Goal: Task Accomplishment & Management: Use online tool/utility

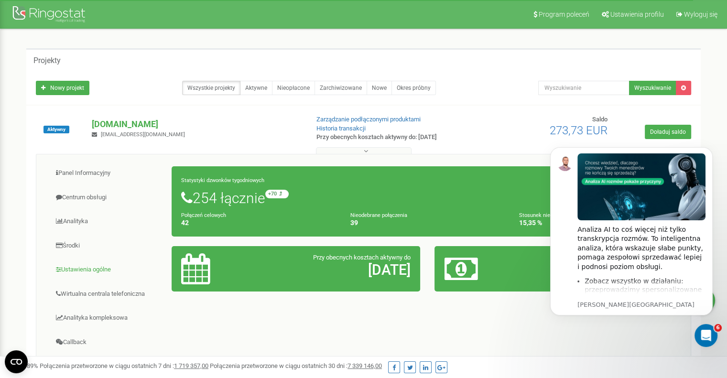
scroll to position [48, 0]
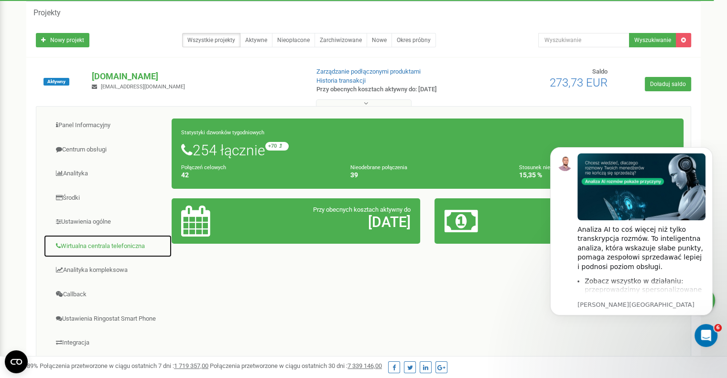
click at [103, 247] on link "Wirtualna centrala telefoniczna" at bounding box center [108, 246] width 129 height 23
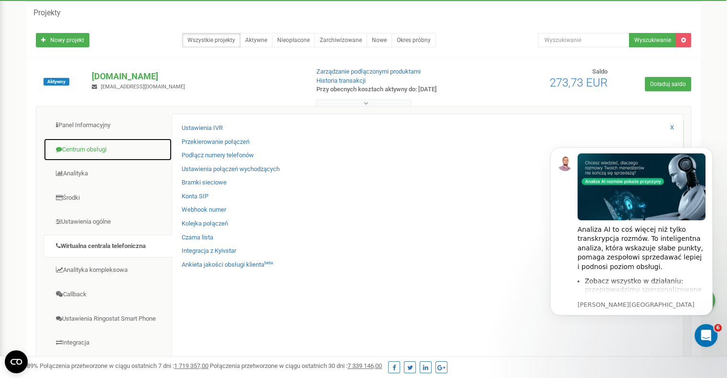
click at [77, 148] on link "Centrum obsługi" at bounding box center [108, 149] width 129 height 23
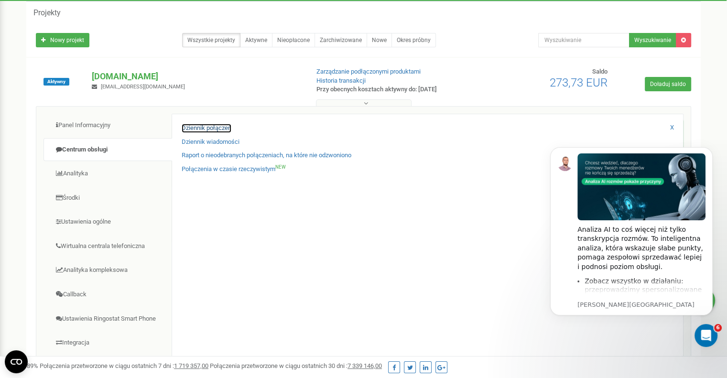
click at [197, 128] on link "Dziennik połączeń" at bounding box center [207, 128] width 50 height 9
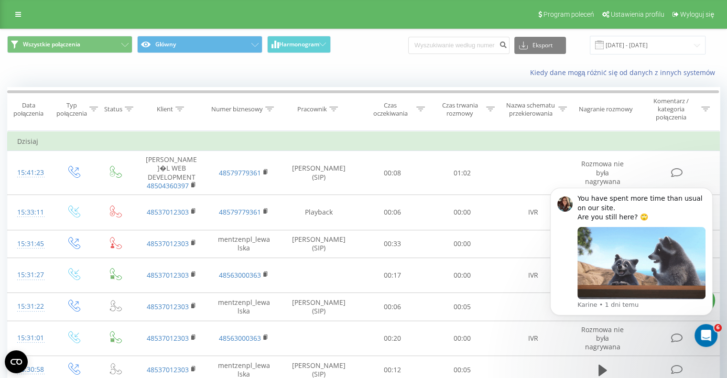
click at [363, 70] on div "Kiedy dane mogą różnić się od danych z innych systemów" at bounding box center [500, 73] width 454 height 10
click at [712, 190] on icon "Dismiss notification" at bounding box center [710, 190] width 5 height 5
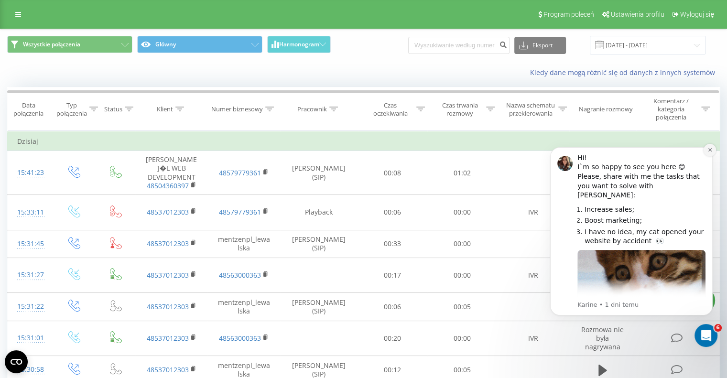
click at [711, 152] on icon "Dismiss notification" at bounding box center [710, 149] width 5 height 5
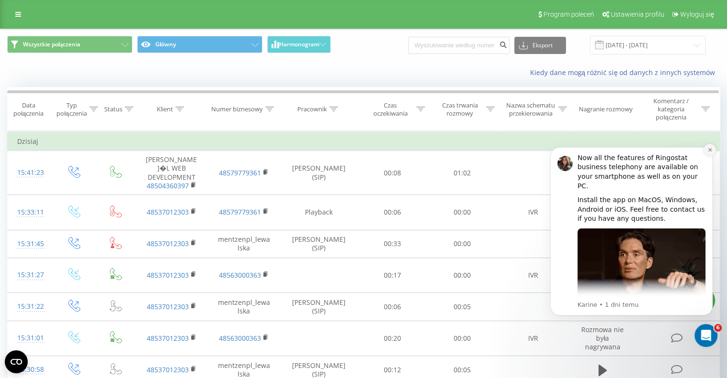
click at [708, 144] on button "Dismiss notification" at bounding box center [710, 150] width 12 height 12
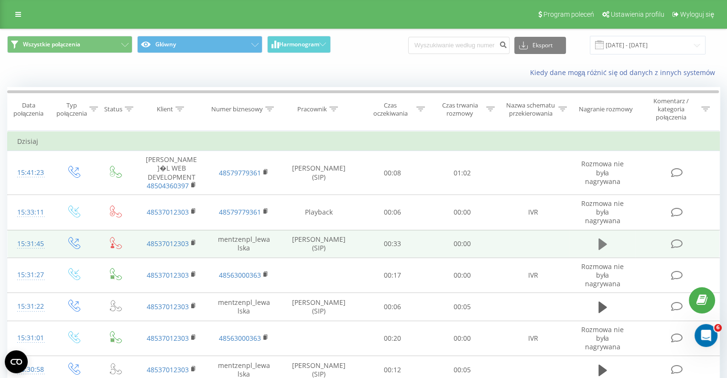
click at [601, 241] on icon at bounding box center [603, 244] width 9 height 11
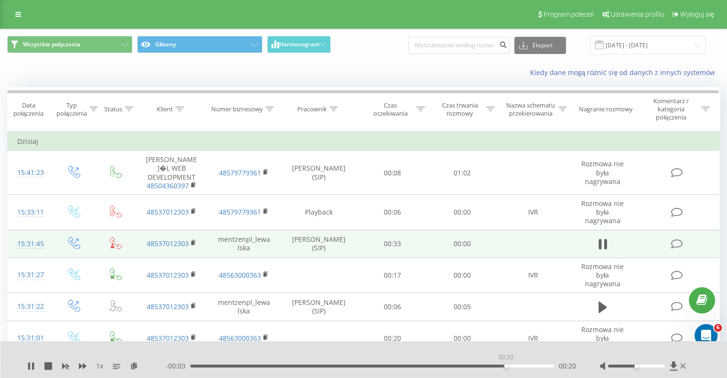
drag, startPoint x: 393, startPoint y: 367, endPoint x: 506, endPoint y: 365, distance: 113.4
click at [506, 365] on div "00:20" at bounding box center [372, 366] width 364 height 3
click at [684, 362] on icon at bounding box center [684, 366] width 6 height 8
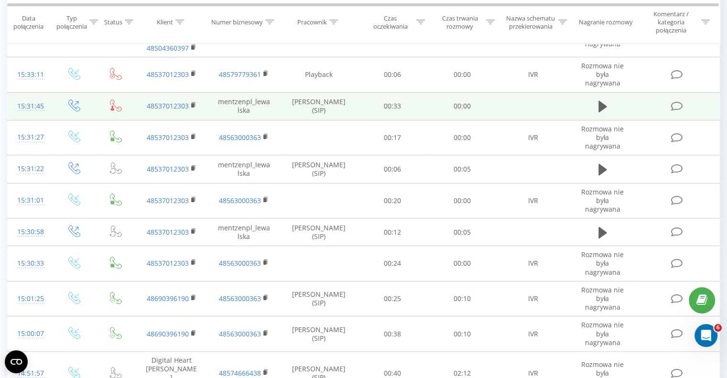
scroll to position [143, 0]
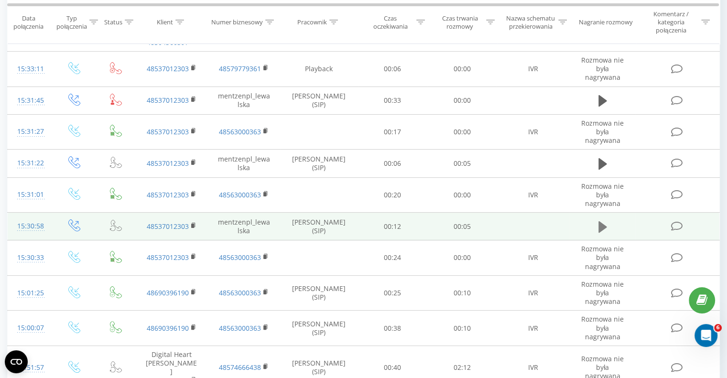
click at [604, 228] on icon at bounding box center [603, 226] width 9 height 13
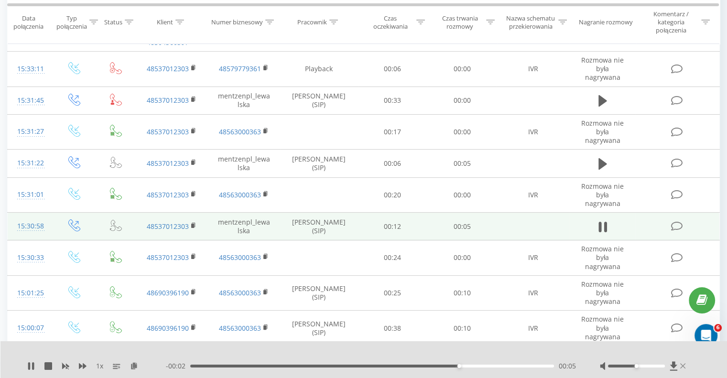
click at [683, 364] on icon at bounding box center [684, 366] width 6 height 8
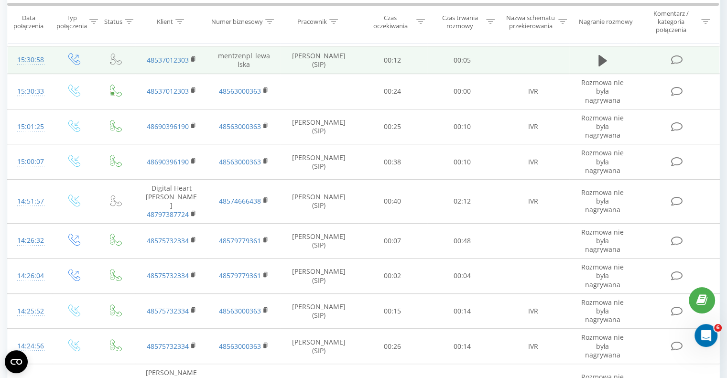
scroll to position [0, 0]
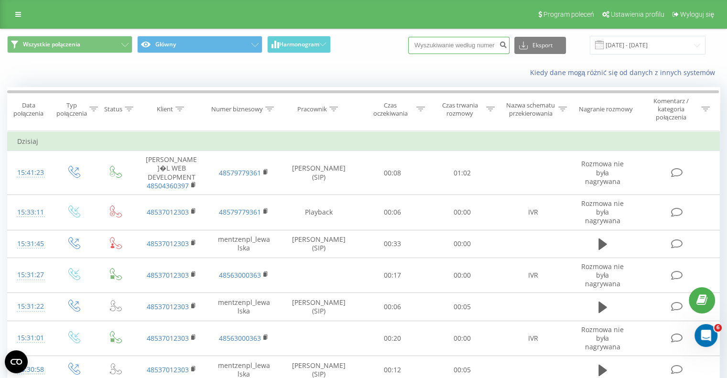
click at [429, 44] on input at bounding box center [458, 45] width 101 height 17
paste input "728361469"
type input "728361469"
click at [507, 46] on icon "submit" at bounding box center [503, 44] width 8 height 6
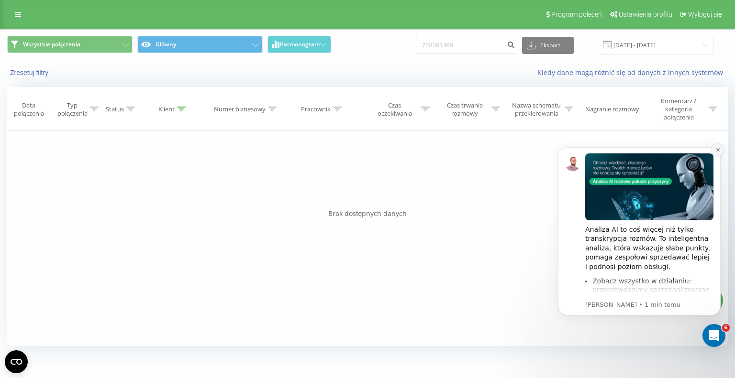
click at [720, 151] on button "Dismiss notification" at bounding box center [717, 150] width 12 height 12
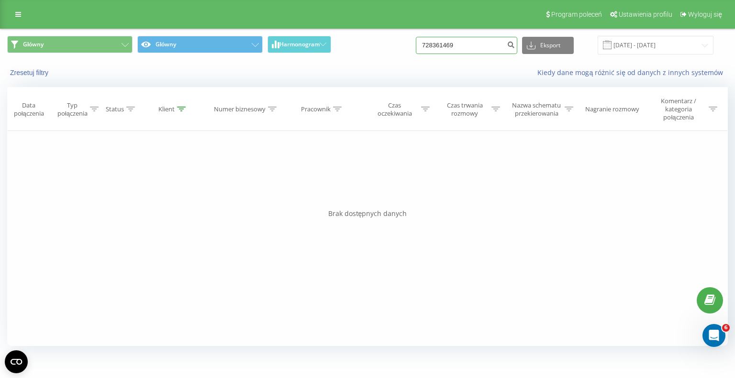
click at [461, 50] on input "728361469" at bounding box center [466, 45] width 101 height 17
click at [515, 45] on icon "submit" at bounding box center [510, 44] width 8 height 6
